Goal: Find specific fact: Find specific fact

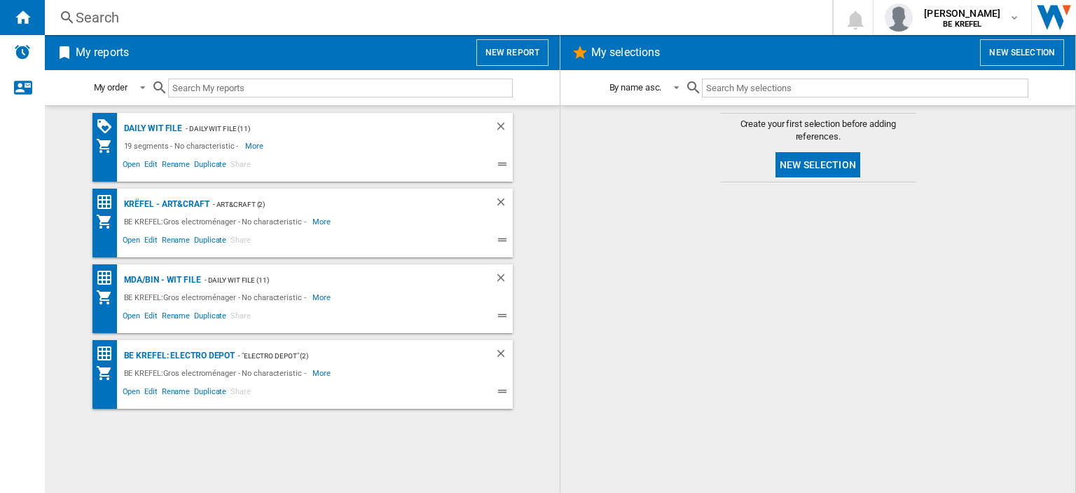
click at [111, 16] on div "Search" at bounding box center [436, 18] width 720 height 20
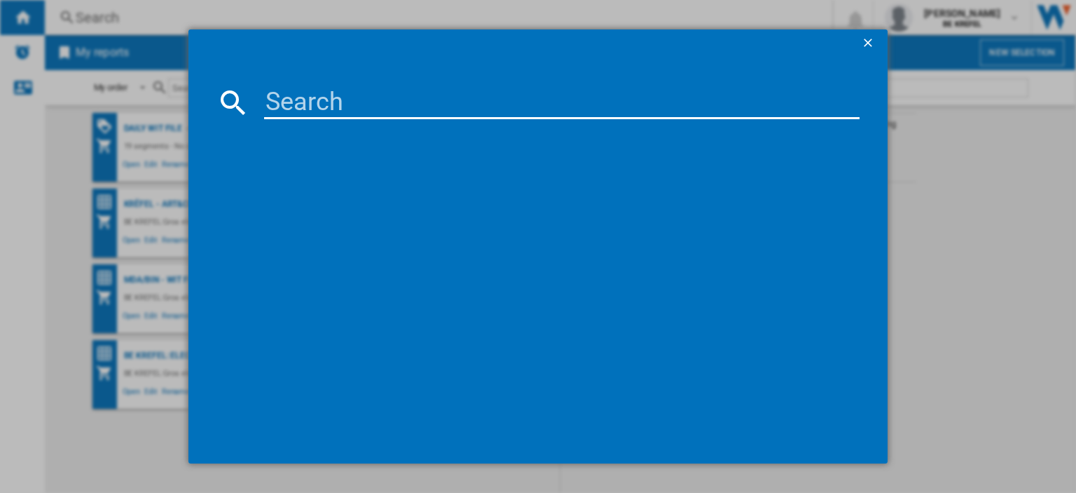
click at [349, 97] on input at bounding box center [562, 102] width 596 height 34
type input "HD98"
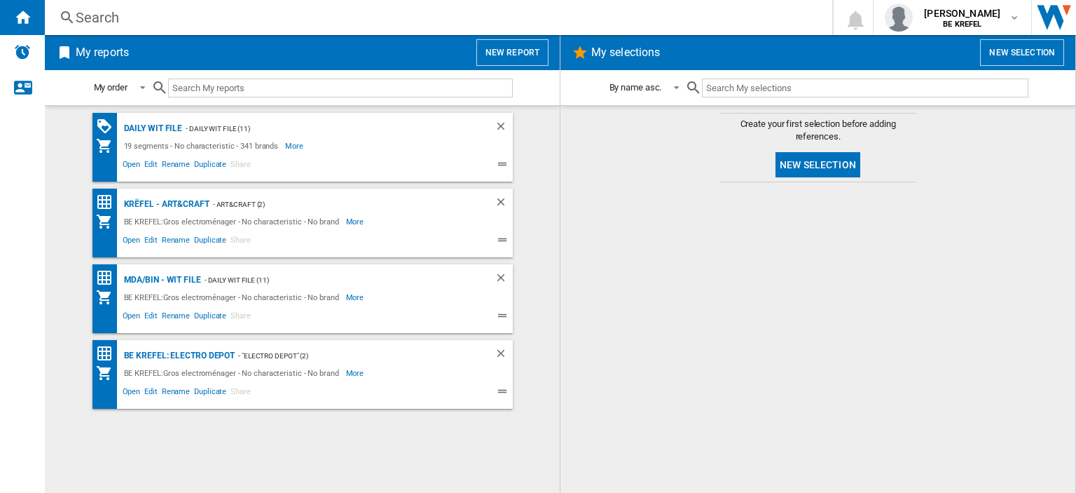
click at [102, 8] on div "Search" at bounding box center [436, 18] width 720 height 20
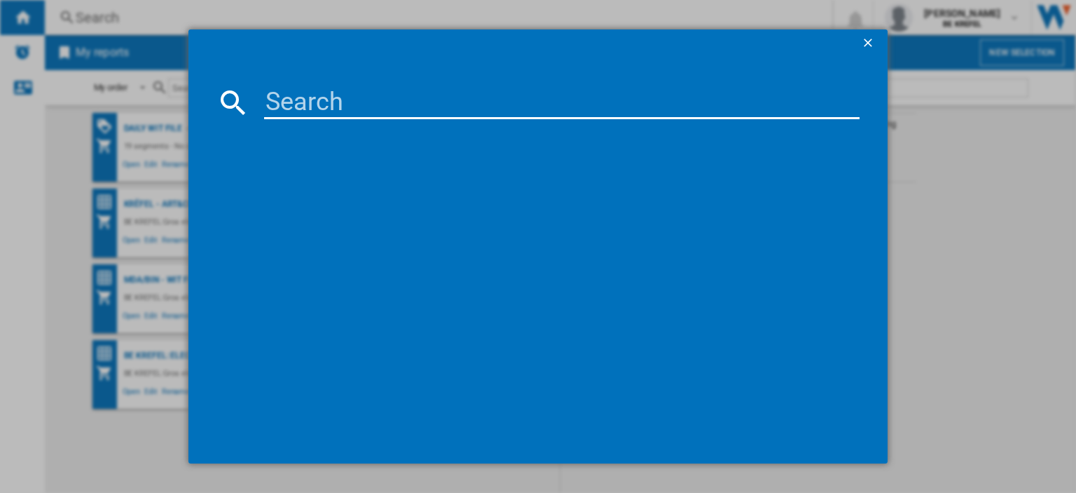
click at [293, 95] on input at bounding box center [562, 102] width 596 height 34
type input "HD9280/60"
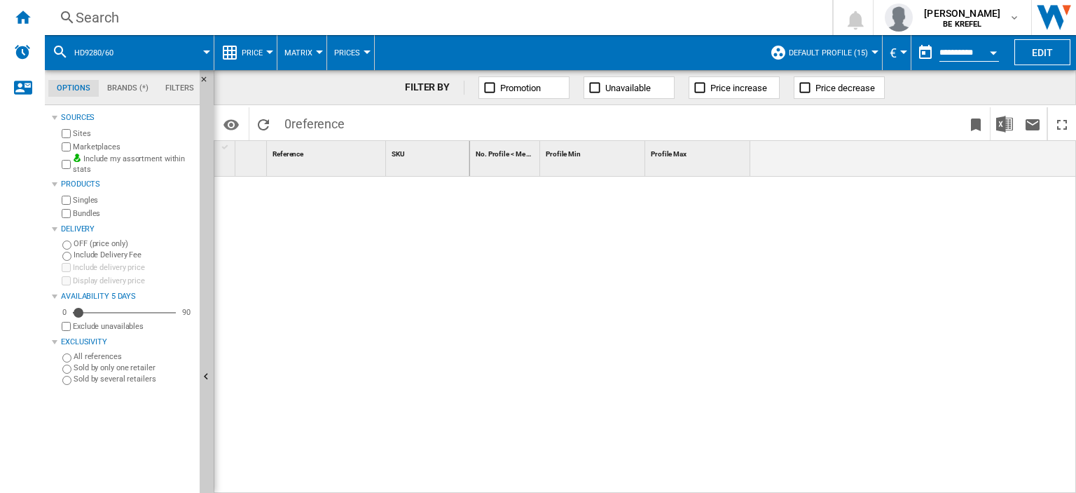
click at [104, 18] on div "Search" at bounding box center [436, 18] width 720 height 20
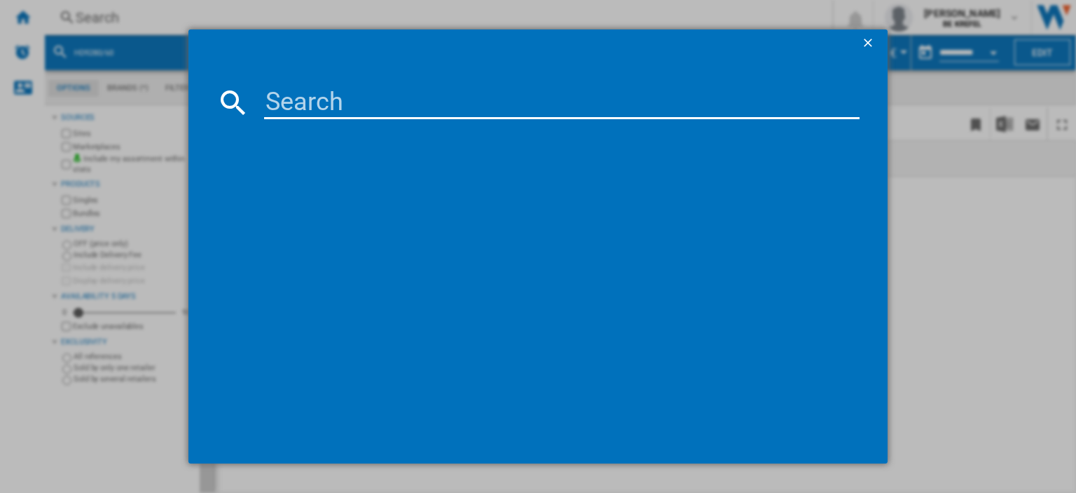
click at [280, 106] on input at bounding box center [562, 102] width 596 height 34
type input "HD9280/60"
click at [868, 41] on ng-md-icon "getI18NText('BUTTONS.CLOSE_DIALOG')" at bounding box center [869, 44] width 17 height 17
